Goal: Check status: Check status

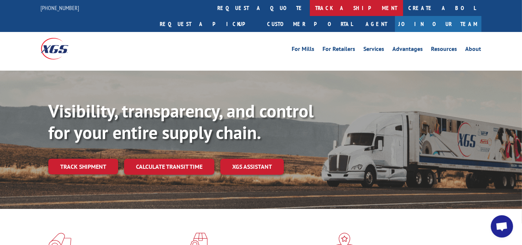
click at [310, 6] on link "track a shipment" at bounding box center [356, 8] width 93 height 16
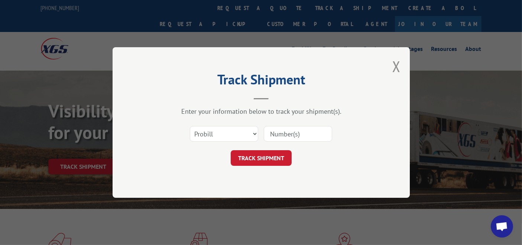
click at [274, 132] on input at bounding box center [298, 134] width 68 height 16
type input "17547626"
click at [251, 157] on button "TRACK SHIPMENT" at bounding box center [261, 158] width 61 height 16
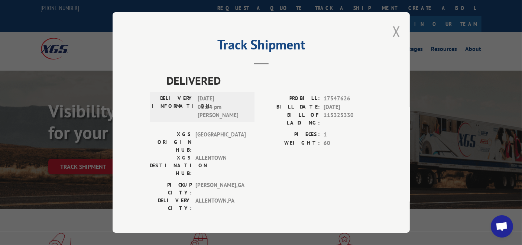
click at [396, 35] on button "Close modal" at bounding box center [396, 32] width 8 height 20
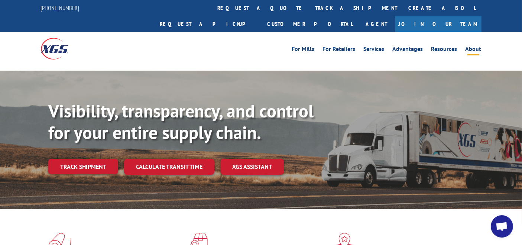
click at [469, 46] on link "About" at bounding box center [473, 50] width 16 height 8
